Goal: Find specific page/section: Find specific page/section

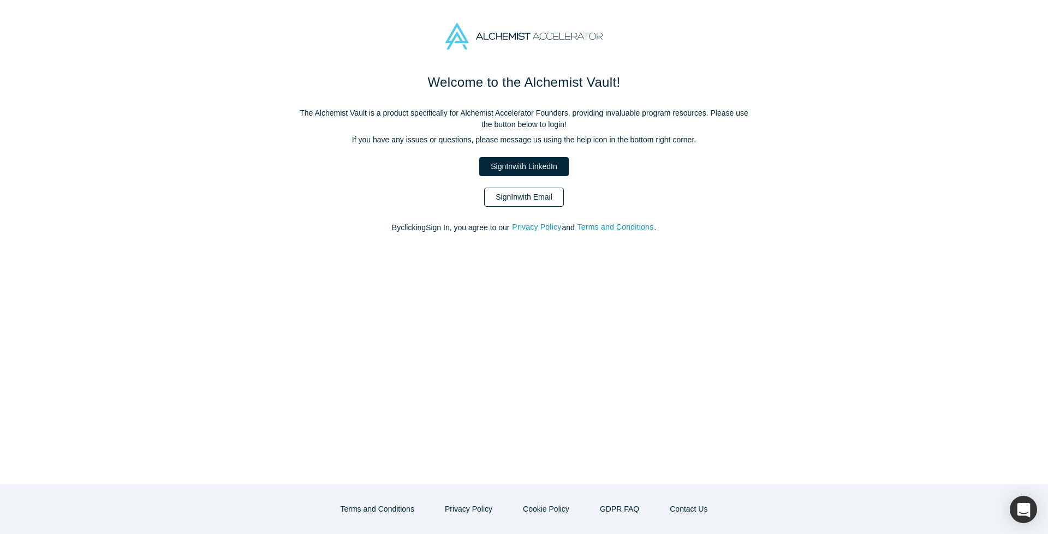
click at [537, 201] on link "Sign In with Email" at bounding box center [524, 197] width 80 height 19
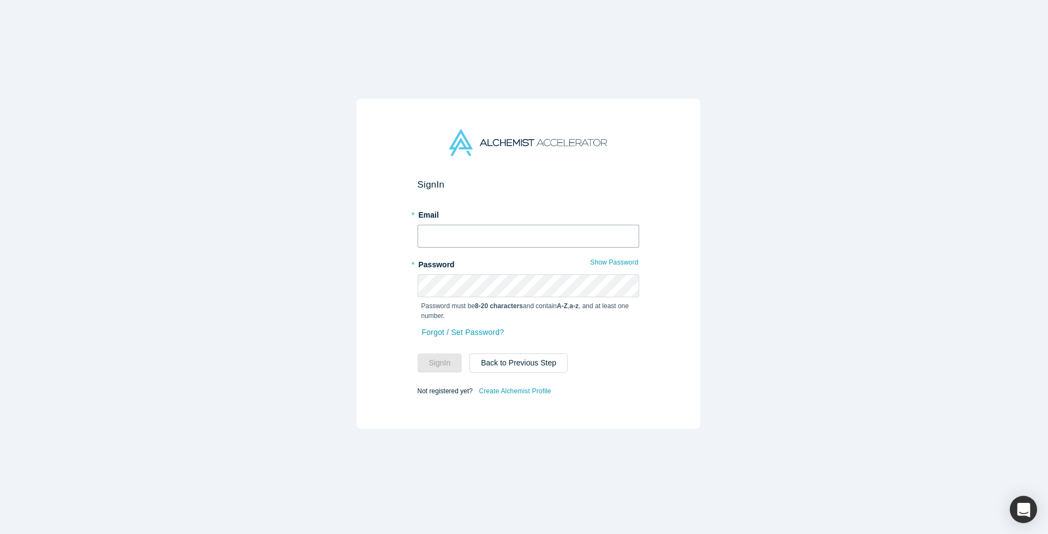
click at [565, 228] on input "text" at bounding box center [529, 236] width 222 height 23
click at [628, 233] on span at bounding box center [628, 232] width 9 height 9
type input "[EMAIL_ADDRESS][DOMAIN_NAME]"
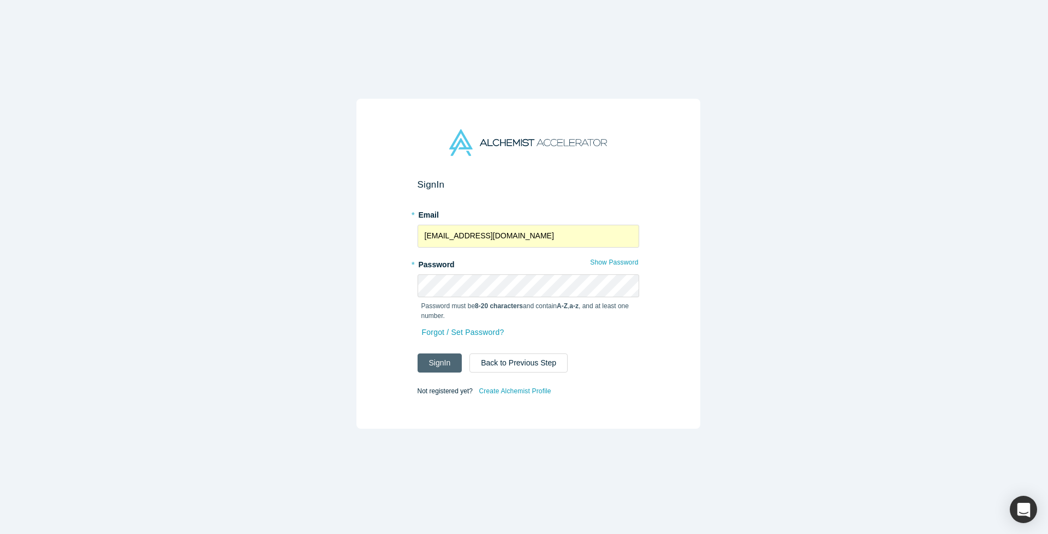
click at [437, 359] on button "Sign In" at bounding box center [440, 363] width 45 height 19
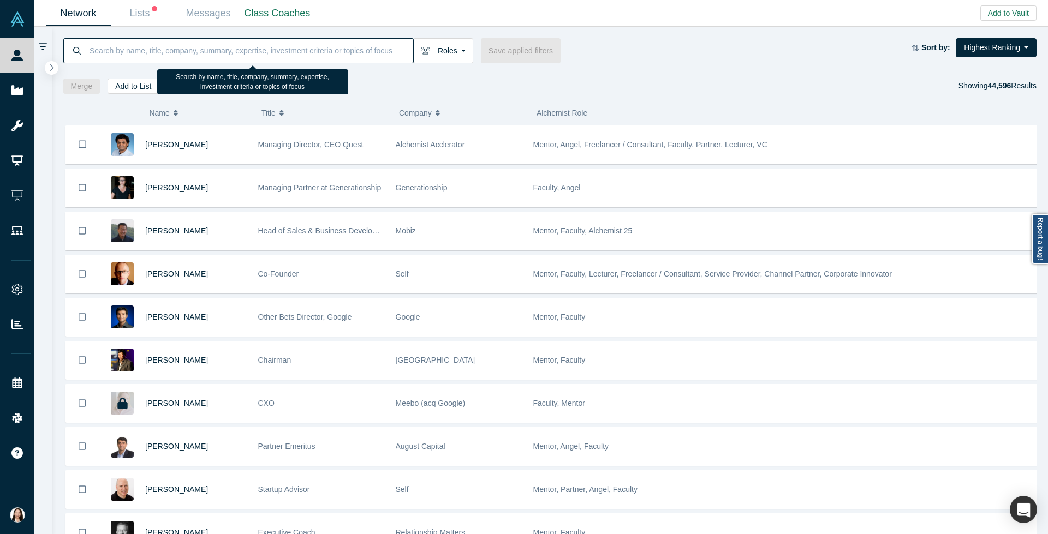
click at [232, 58] on input at bounding box center [250, 51] width 325 height 26
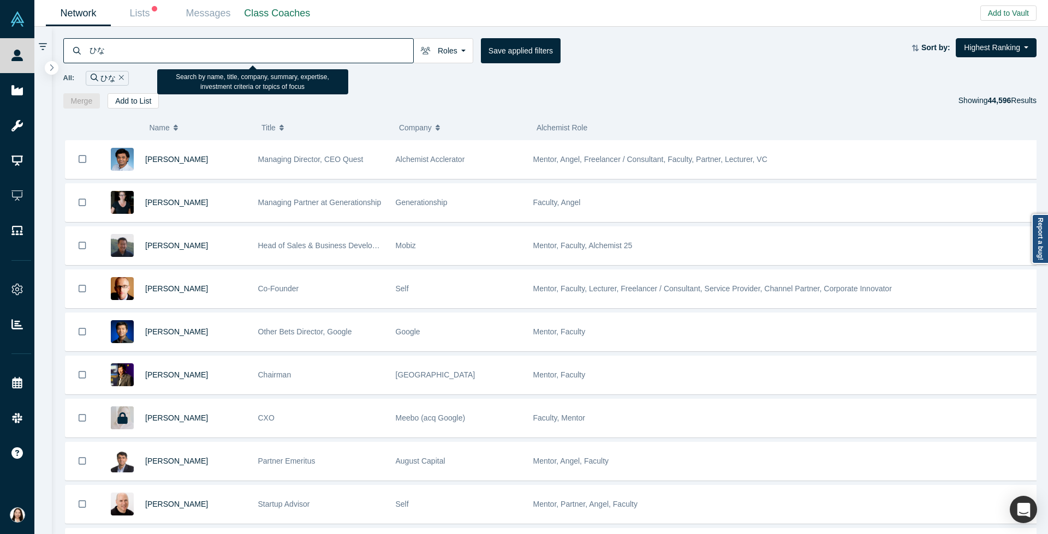
type input "ひ"
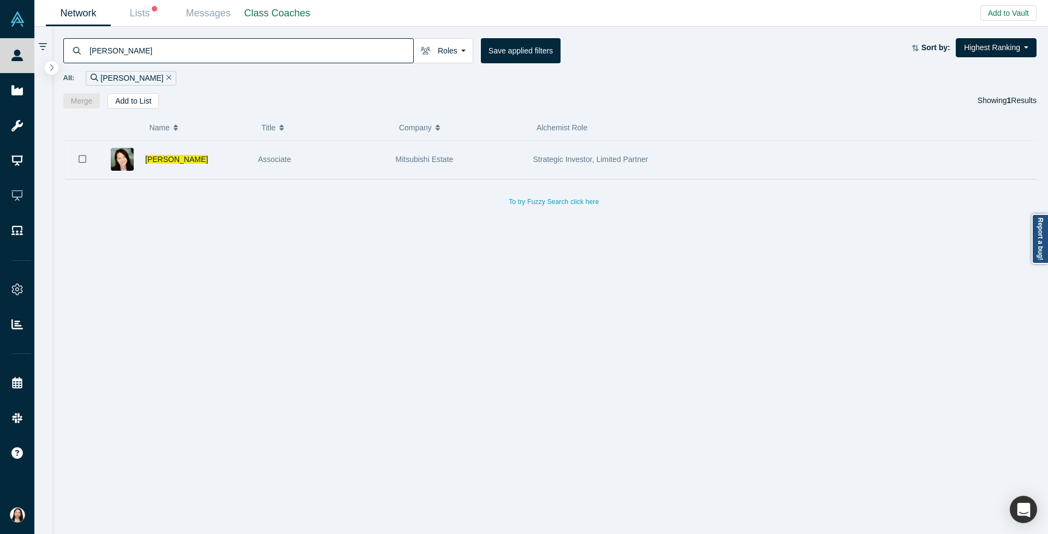
type input "[PERSON_NAME]"
click at [209, 161] on div "[PERSON_NAME]" at bounding box center [196, 160] width 102 height 38
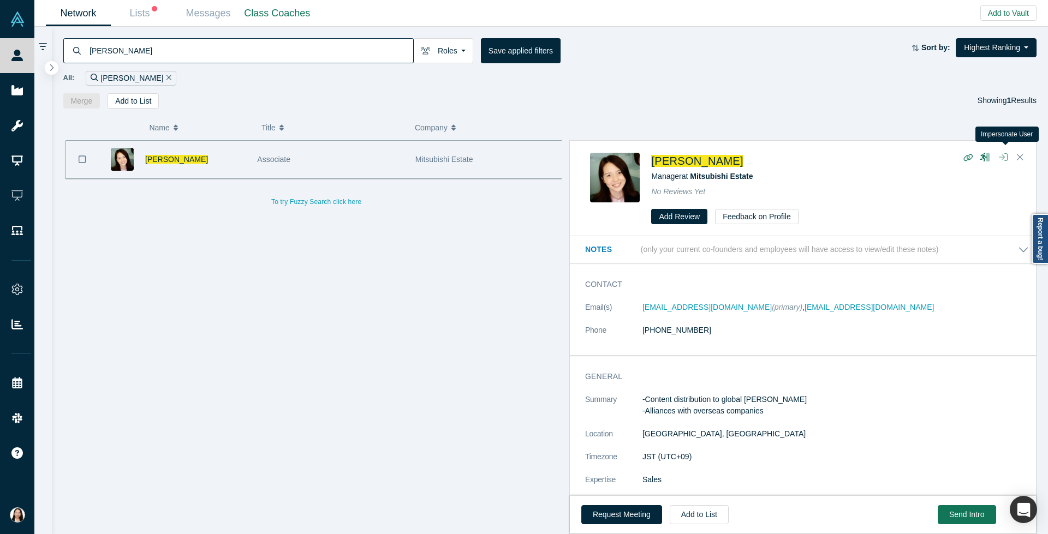
click at [1002, 159] on icon "button" at bounding box center [1003, 157] width 9 height 9
